Goal: Use online tool/utility: Utilize a website feature to perform a specific function

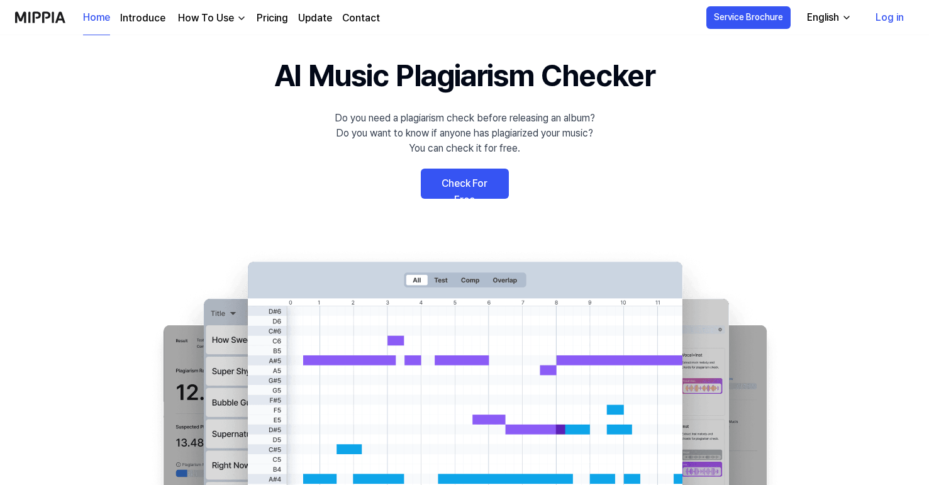
scroll to position [36, 0]
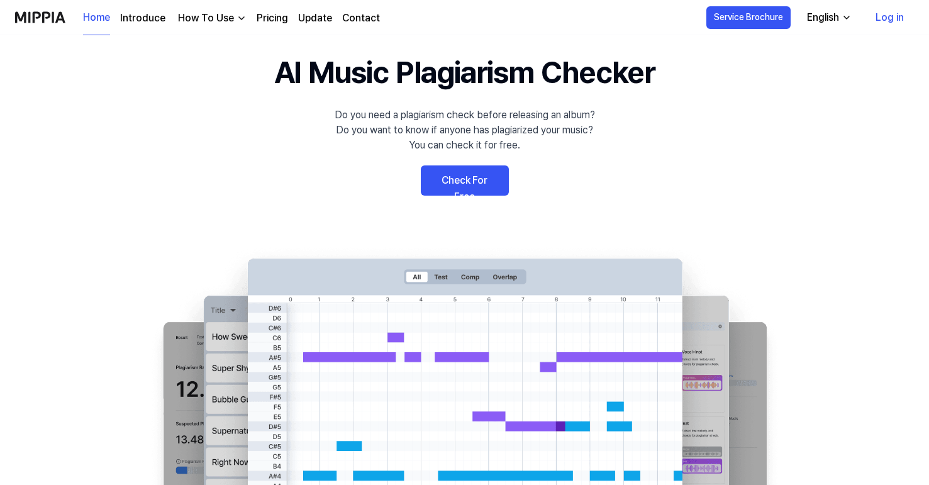
click at [450, 181] on link "Check For Free" at bounding box center [465, 180] width 88 height 30
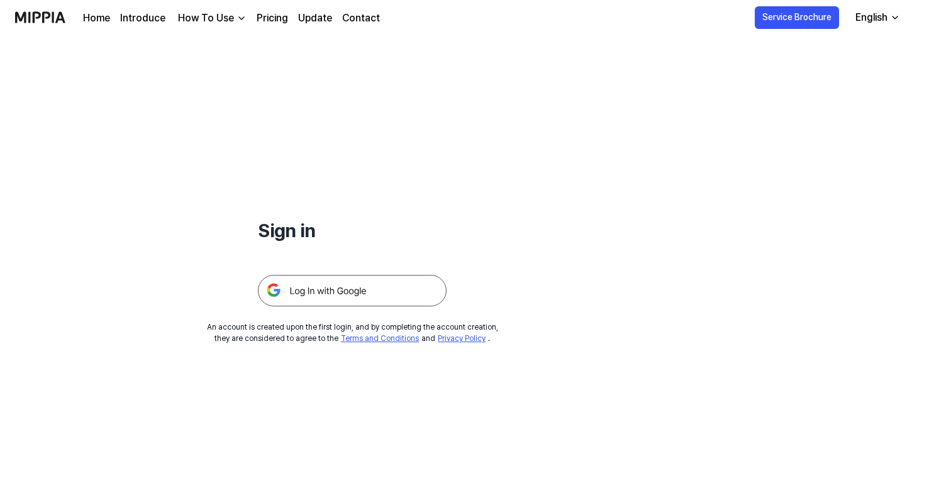
click at [369, 285] on img at bounding box center [352, 290] width 189 height 31
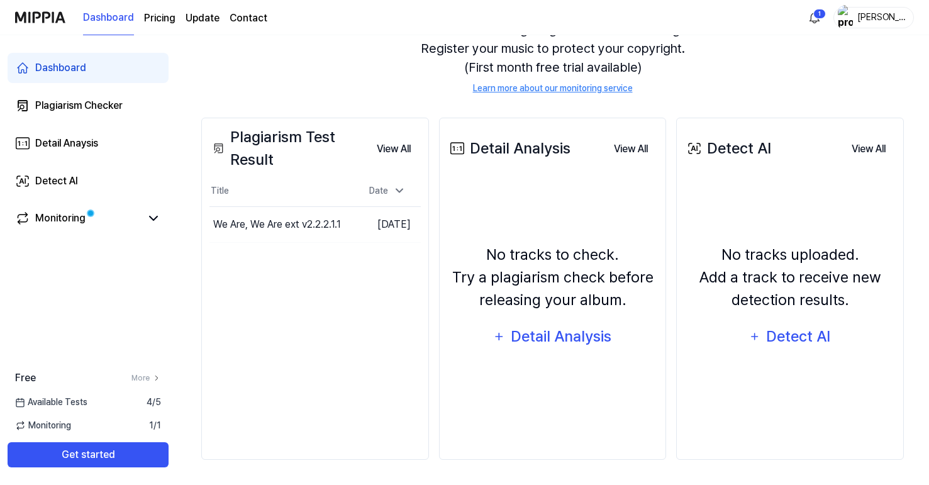
scroll to position [141, 0]
click at [113, 112] on div "Plagiarism Checker" at bounding box center [78, 105] width 87 height 15
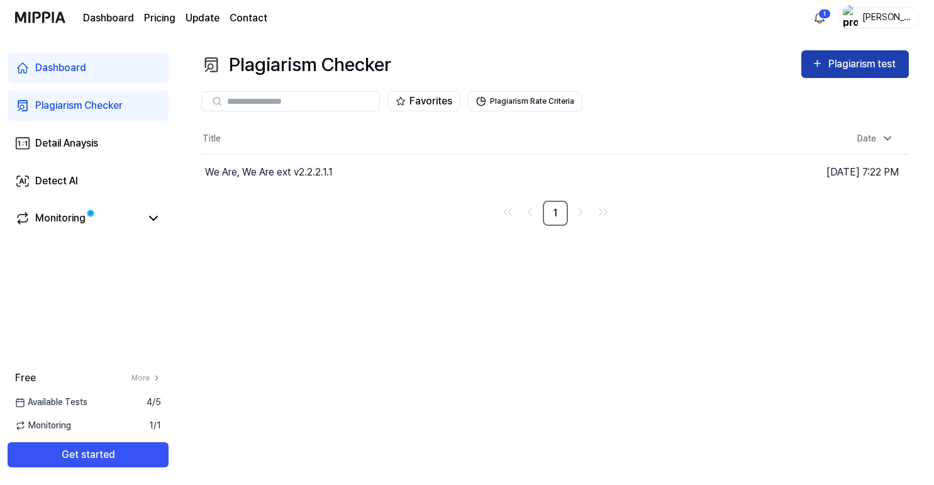
click at [860, 67] on div "Plagiarism test" at bounding box center [863, 64] width 70 height 16
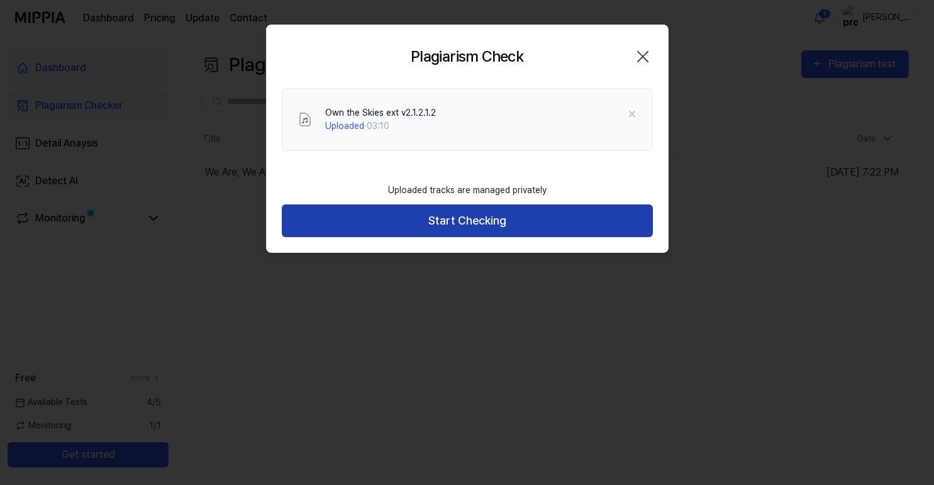
click at [426, 224] on button "Start Checking" at bounding box center [467, 220] width 371 height 33
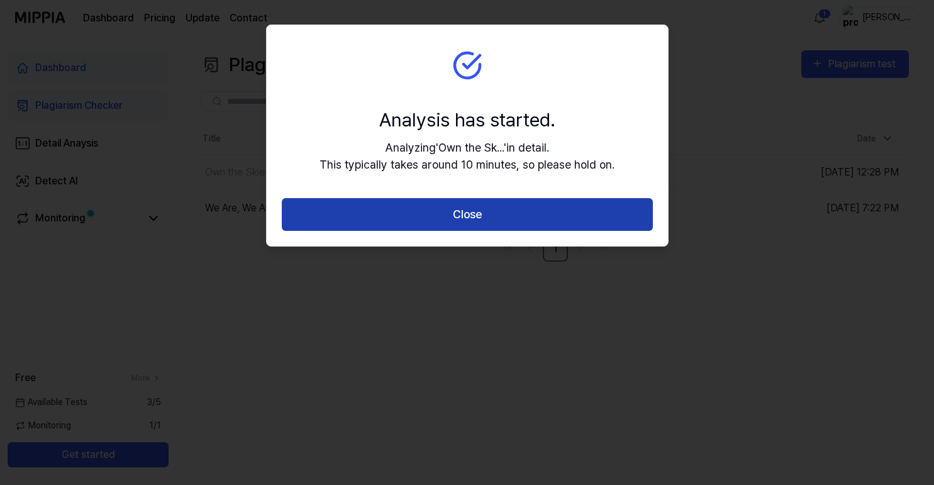
click at [474, 220] on button "Close" at bounding box center [467, 214] width 371 height 33
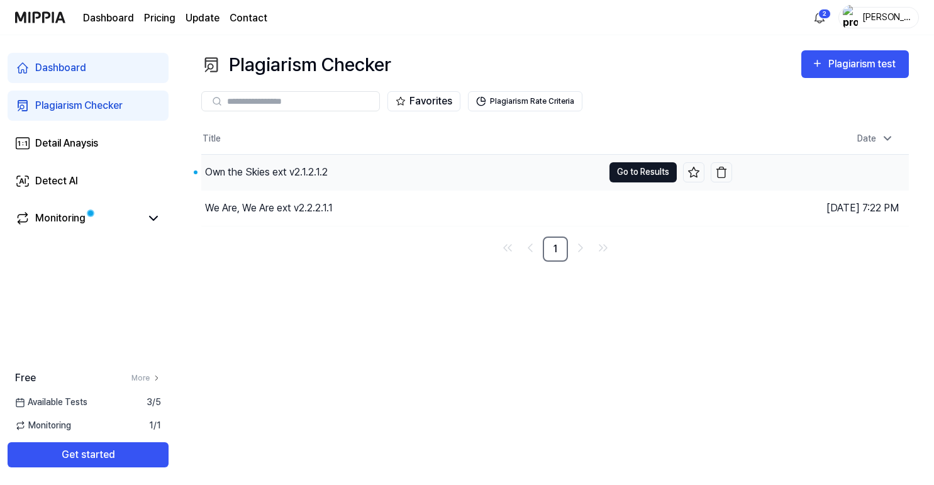
click at [653, 169] on button "Go to Results" at bounding box center [642, 172] width 67 height 20
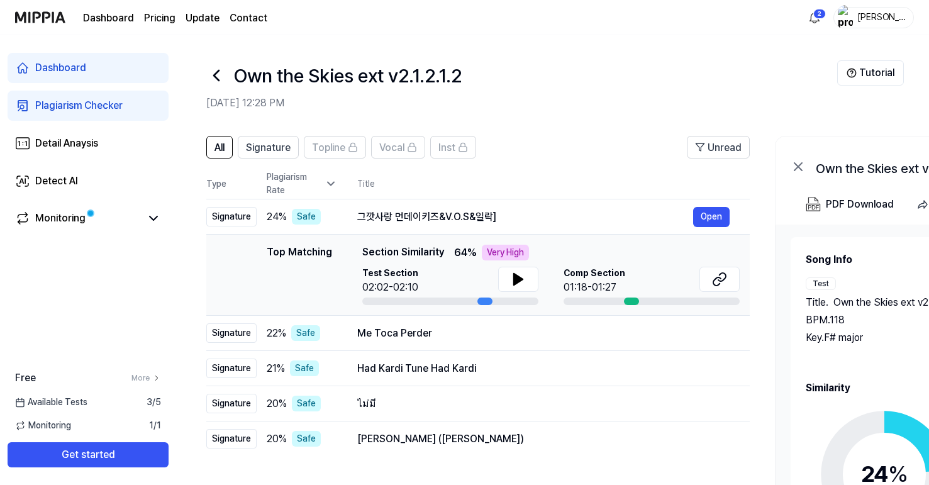
click at [333, 182] on icon at bounding box center [331, 183] width 13 height 13
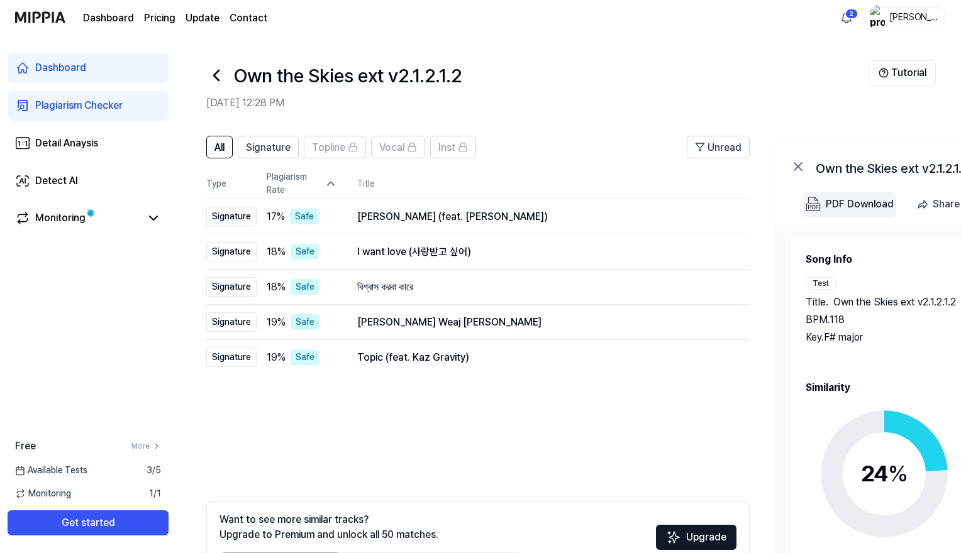
click at [848, 203] on div "PDF Download" at bounding box center [860, 204] width 68 height 16
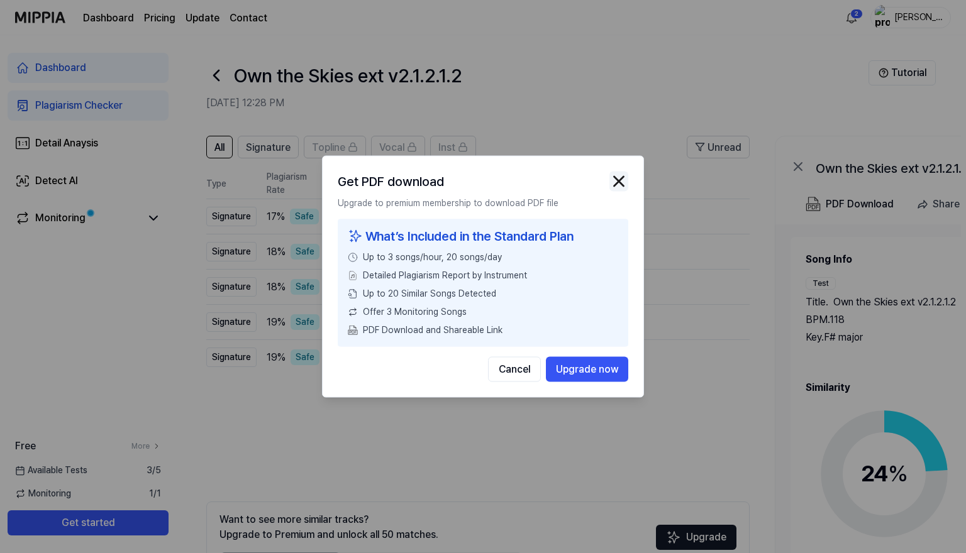
click at [625, 176] on img "button" at bounding box center [618, 181] width 19 height 19
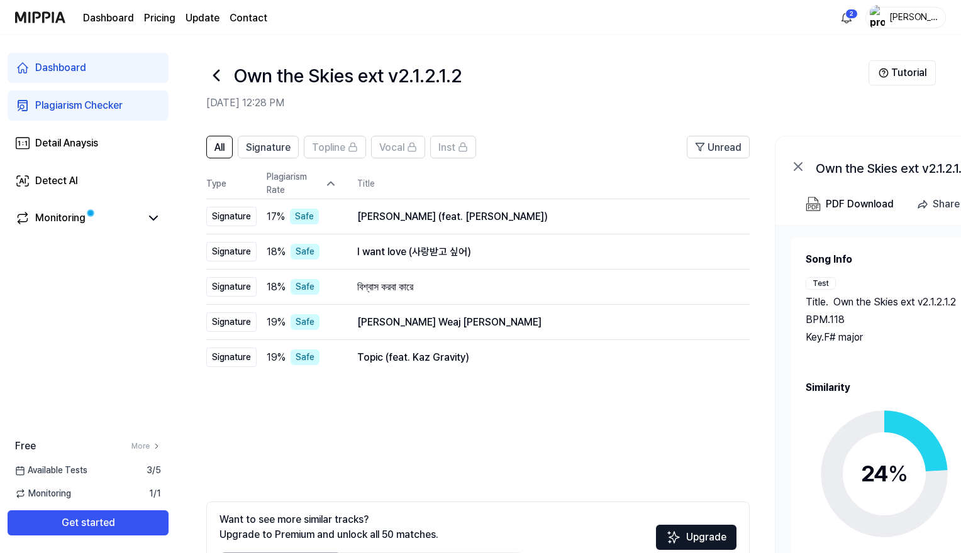
click at [332, 187] on icon at bounding box center [331, 183] width 13 height 13
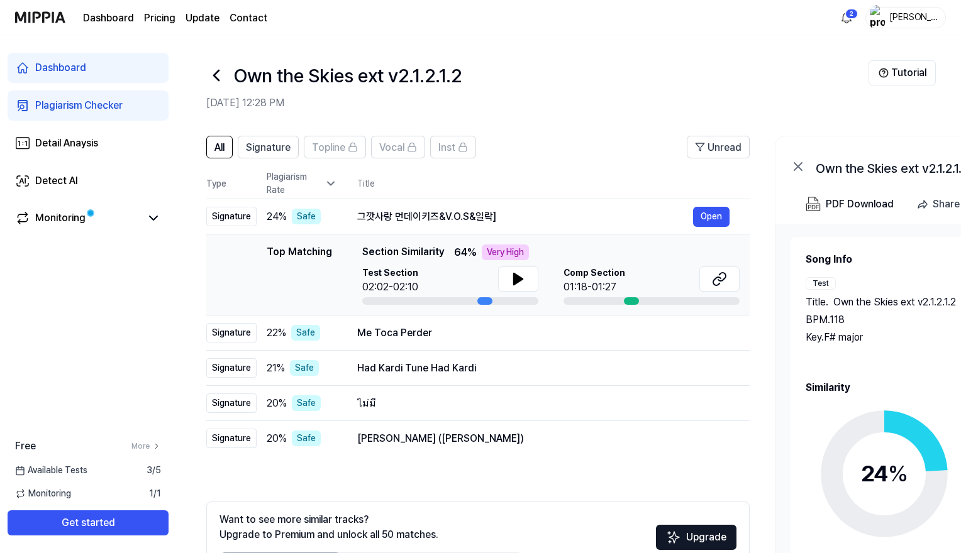
click at [331, 180] on icon at bounding box center [331, 183] width 13 height 13
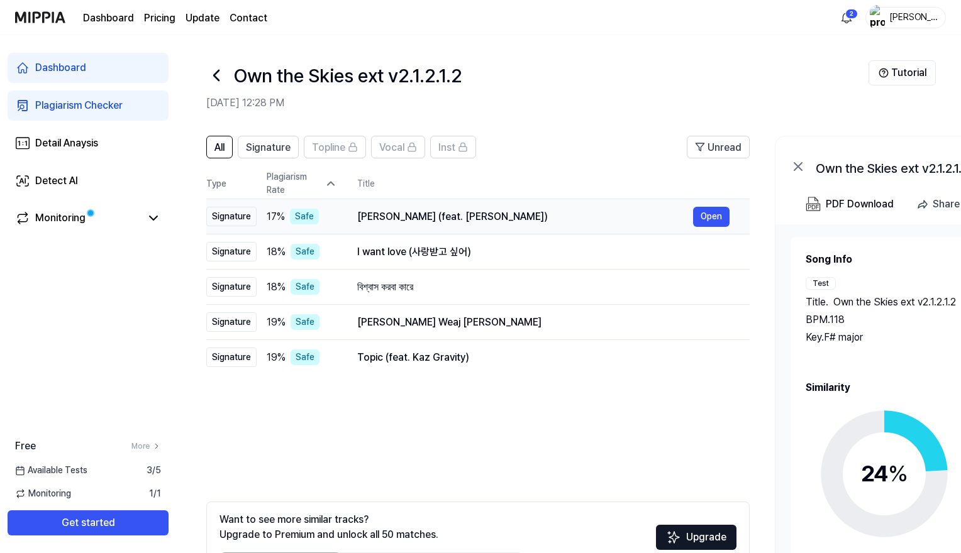
click at [381, 218] on div "Sri Prabhura Pitaara Parichya (feat. Swami Kalyaneshananda)" at bounding box center [525, 216] width 336 height 15
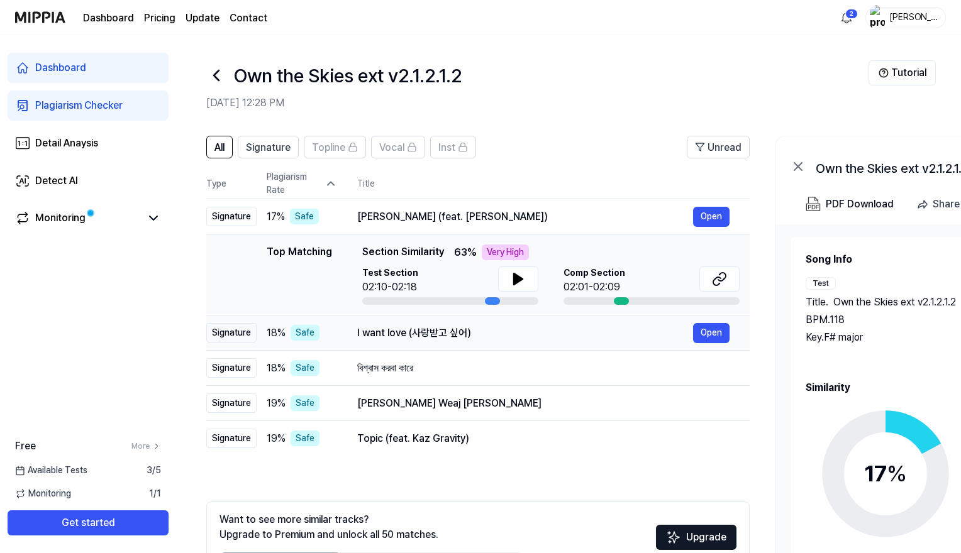
click at [361, 331] on div "I want love (사랑받고 싶어)" at bounding box center [525, 333] width 336 height 15
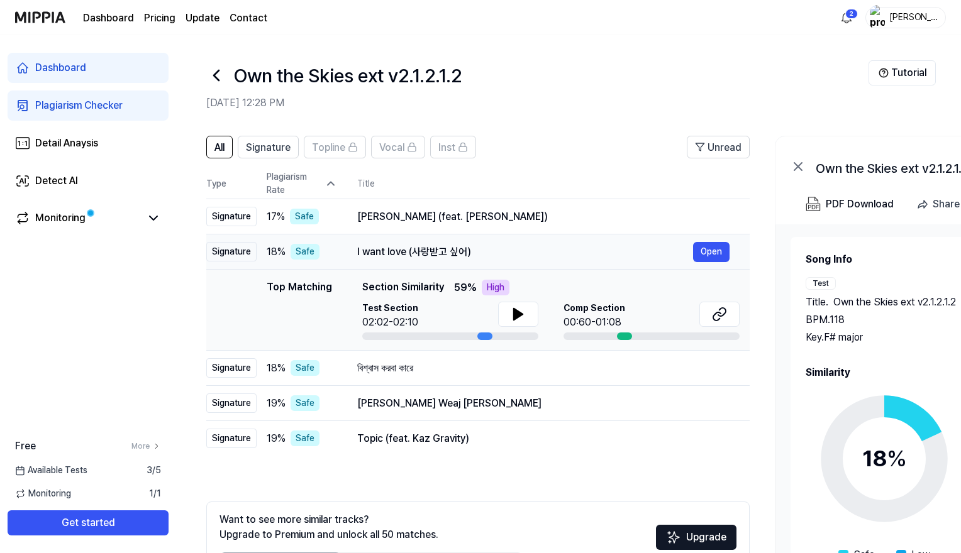
click at [370, 247] on div "I want love (사랑받고 싶어)" at bounding box center [525, 252] width 336 height 15
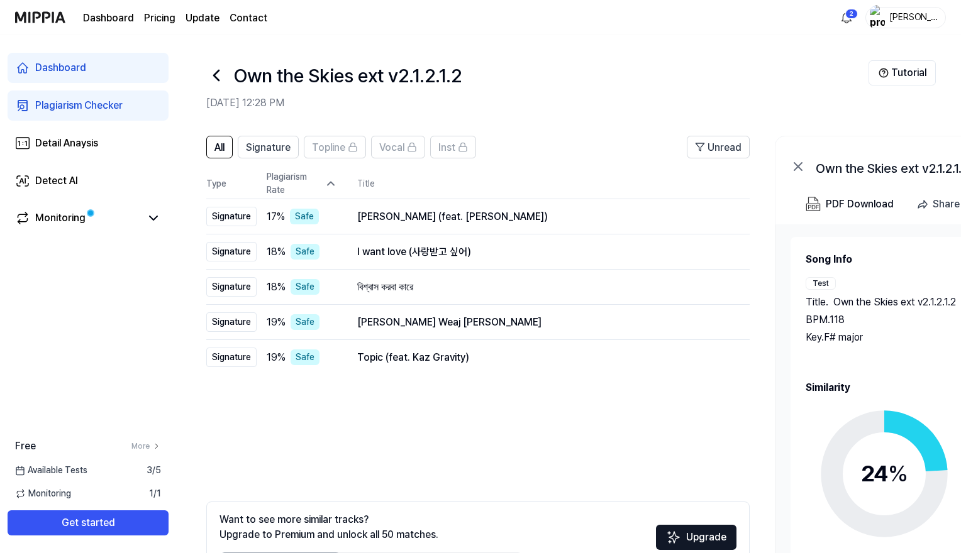
click at [330, 181] on icon at bounding box center [331, 183] width 13 height 13
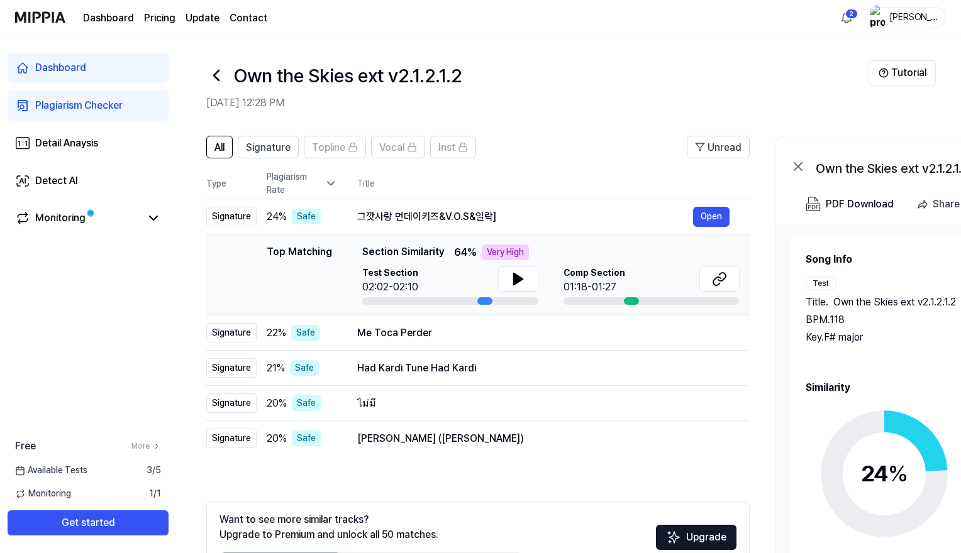
click at [330, 181] on icon at bounding box center [331, 183] width 13 height 13
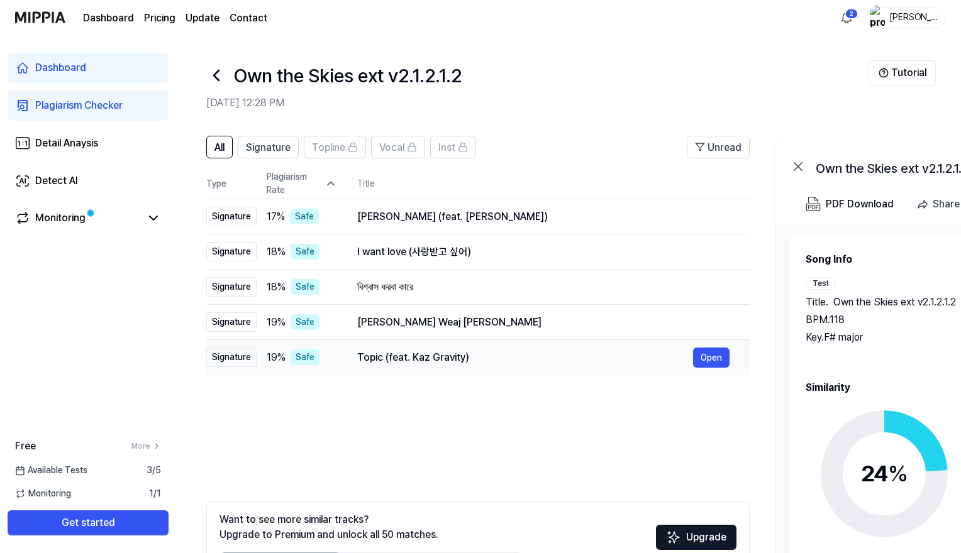
click at [272, 363] on span "19 %" at bounding box center [276, 357] width 19 height 15
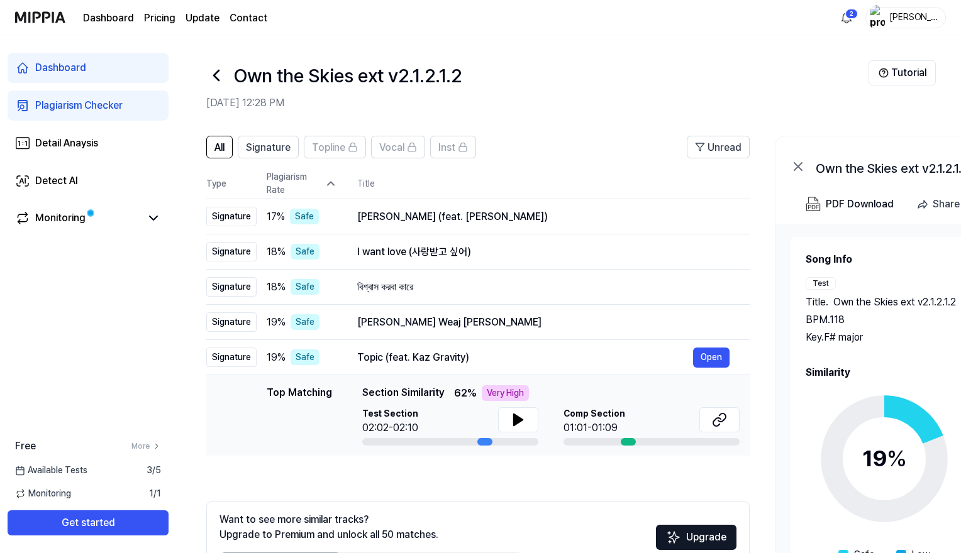
click at [334, 184] on icon at bounding box center [331, 183] width 13 height 13
